Goal: Navigation & Orientation: Find specific page/section

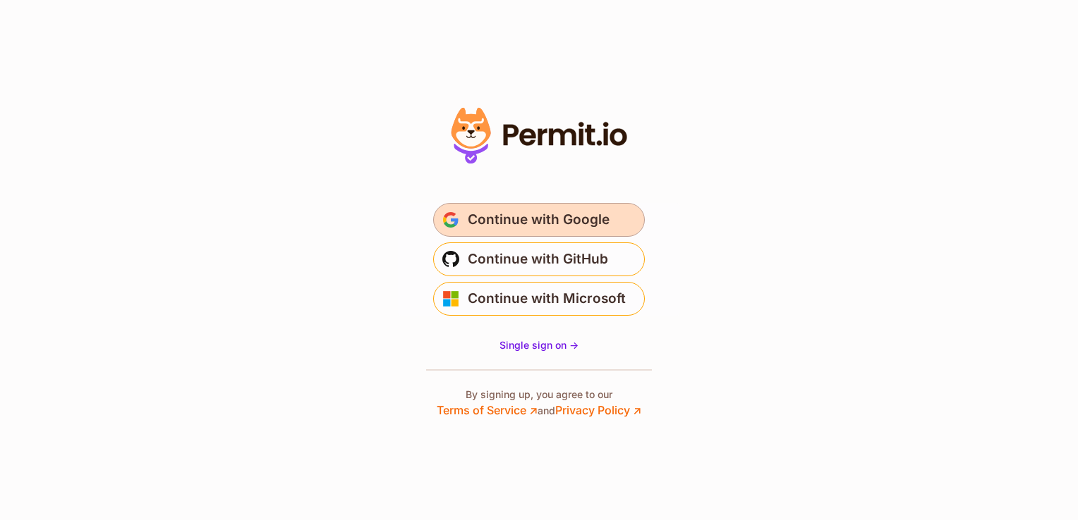
click at [564, 219] on span "Continue with Google" at bounding box center [539, 220] width 142 height 23
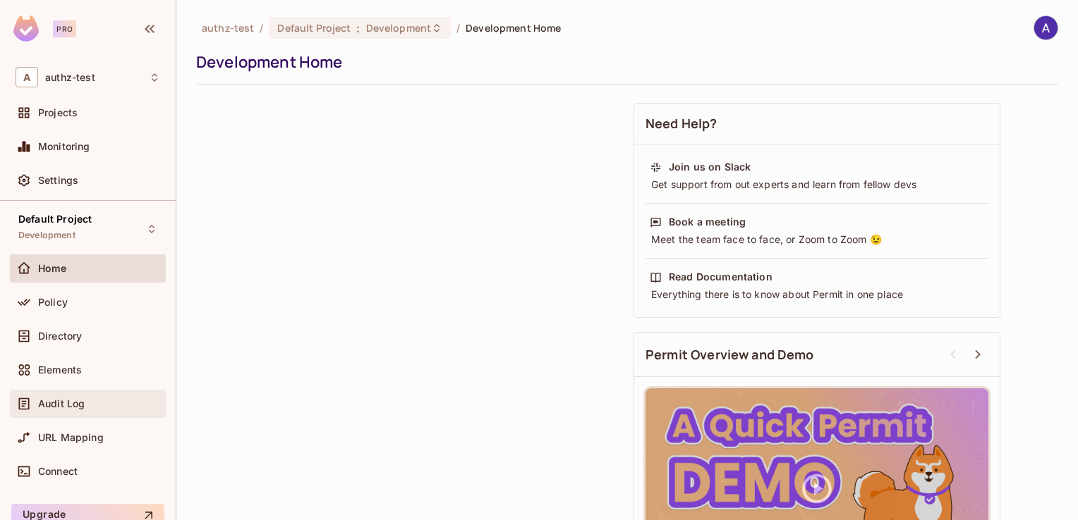
click at [71, 403] on span "Audit Log" at bounding box center [61, 403] width 47 height 11
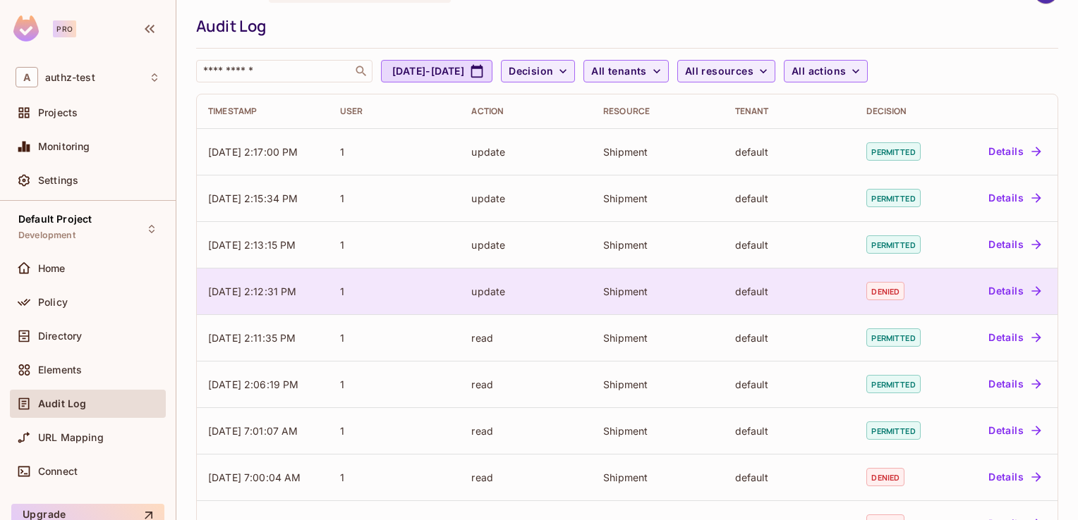
scroll to position [34, 0]
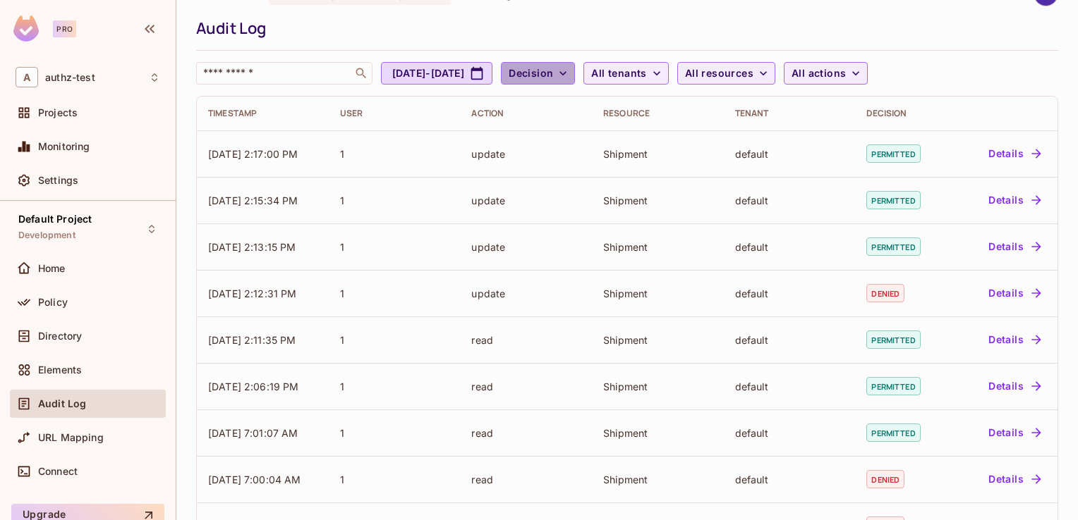
click at [553, 67] on span "Decision" at bounding box center [530, 74] width 44 height 18
click at [654, 17] on div at bounding box center [539, 260] width 1078 height 520
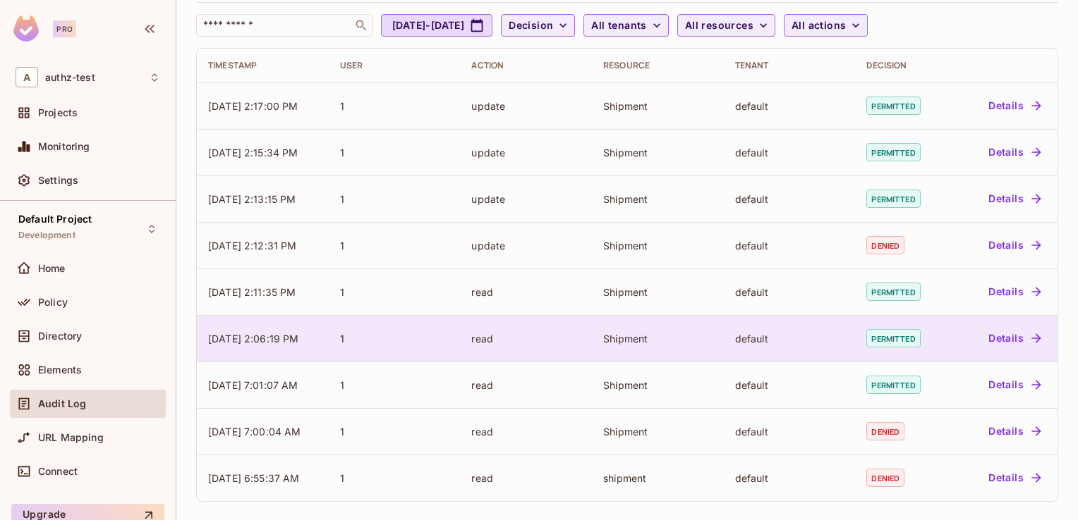
scroll to position [0, 0]
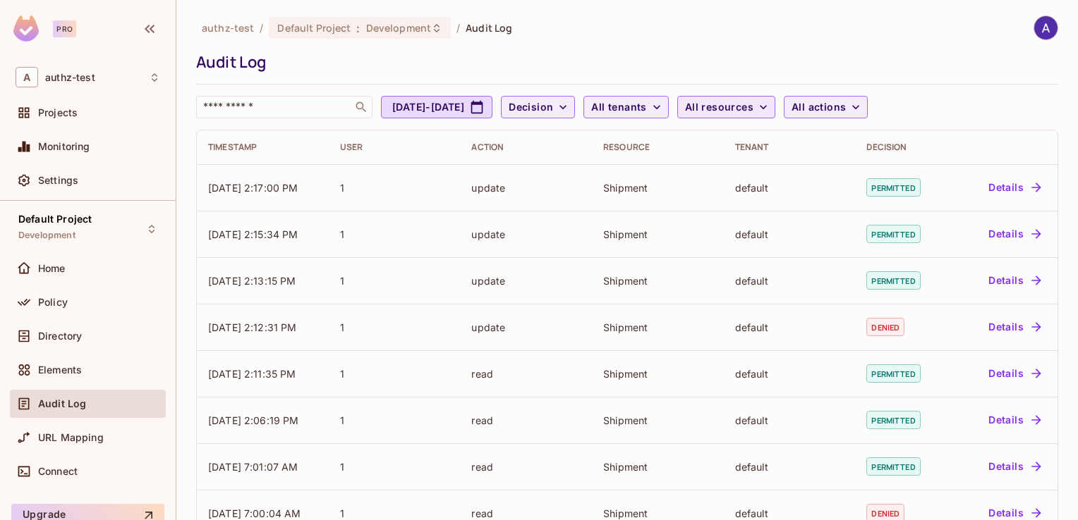
click at [753, 108] on span "All resources" at bounding box center [719, 108] width 68 height 18
click at [786, 108] on div at bounding box center [539, 260] width 1078 height 520
click at [76, 145] on span "Monitoring" at bounding box center [64, 146] width 52 height 11
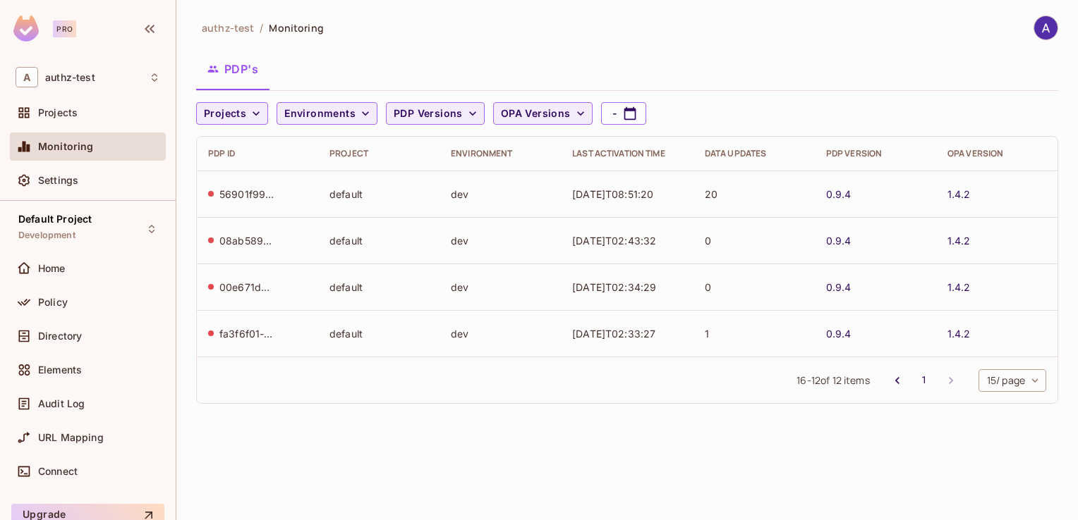
click at [231, 337] on div "fa3f6f01-b31e-4396-b51d-02edec836a2a" at bounding box center [247, 333] width 56 height 13
click at [62, 303] on span "Policy" at bounding box center [53, 302] width 30 height 11
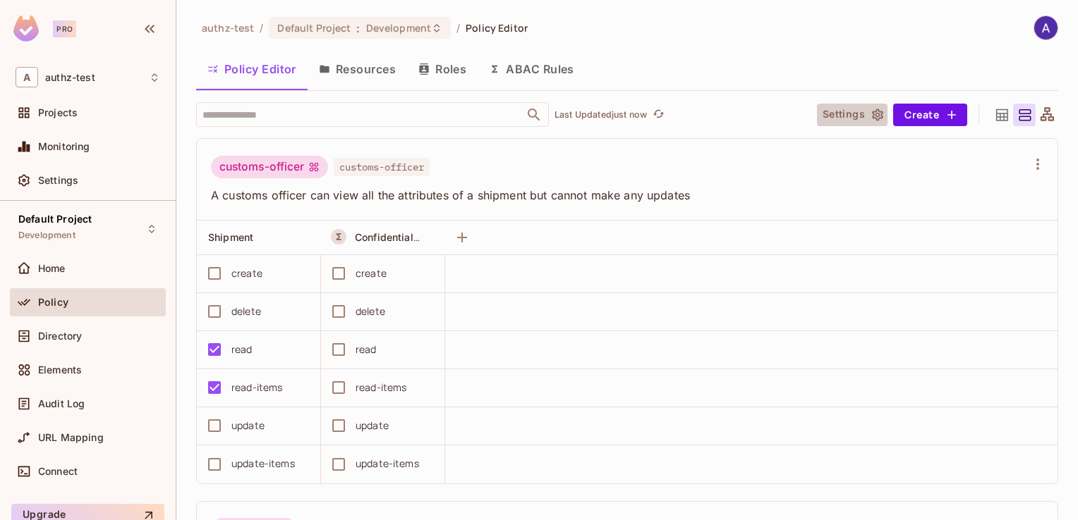
click at [872, 108] on icon "button" at bounding box center [877, 115] width 14 height 14
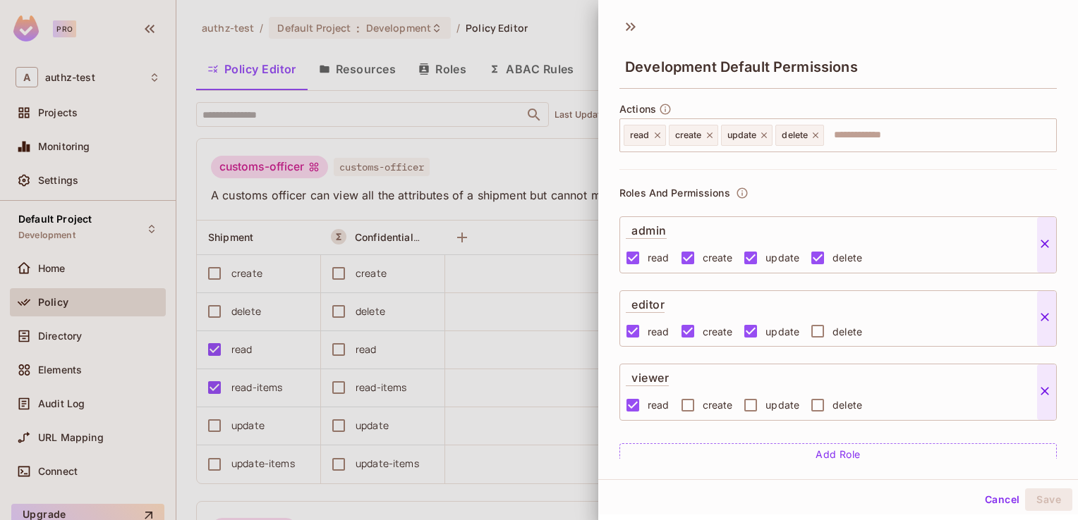
scroll to position [114, 0]
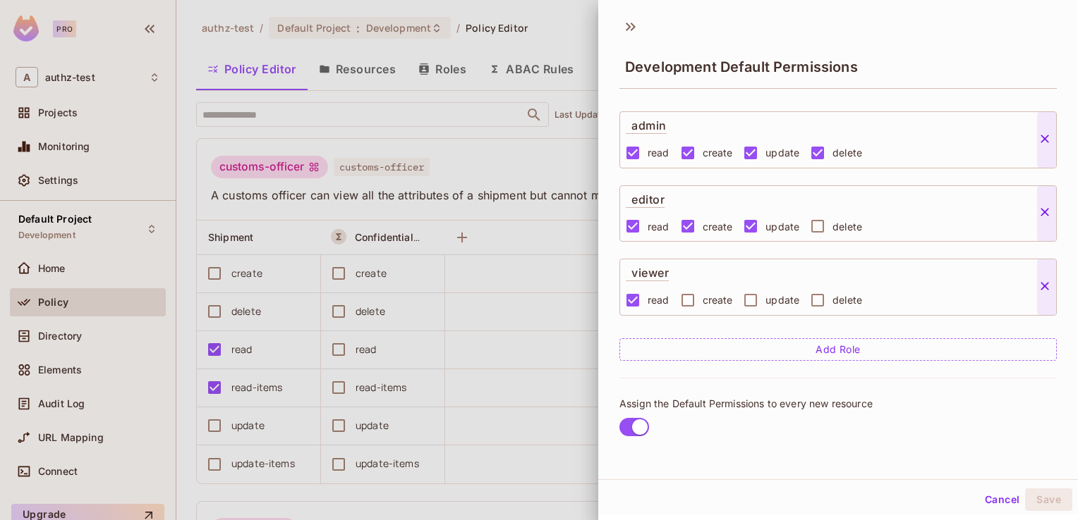
click at [564, 164] on div at bounding box center [539, 260] width 1078 height 520
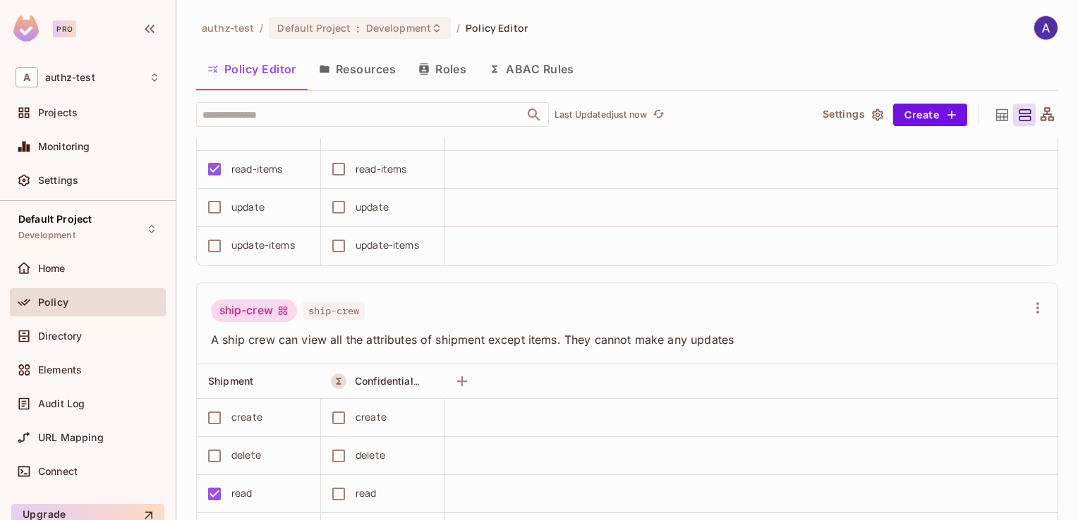
scroll to position [0, 0]
